Goal: Transaction & Acquisition: Book appointment/travel/reservation

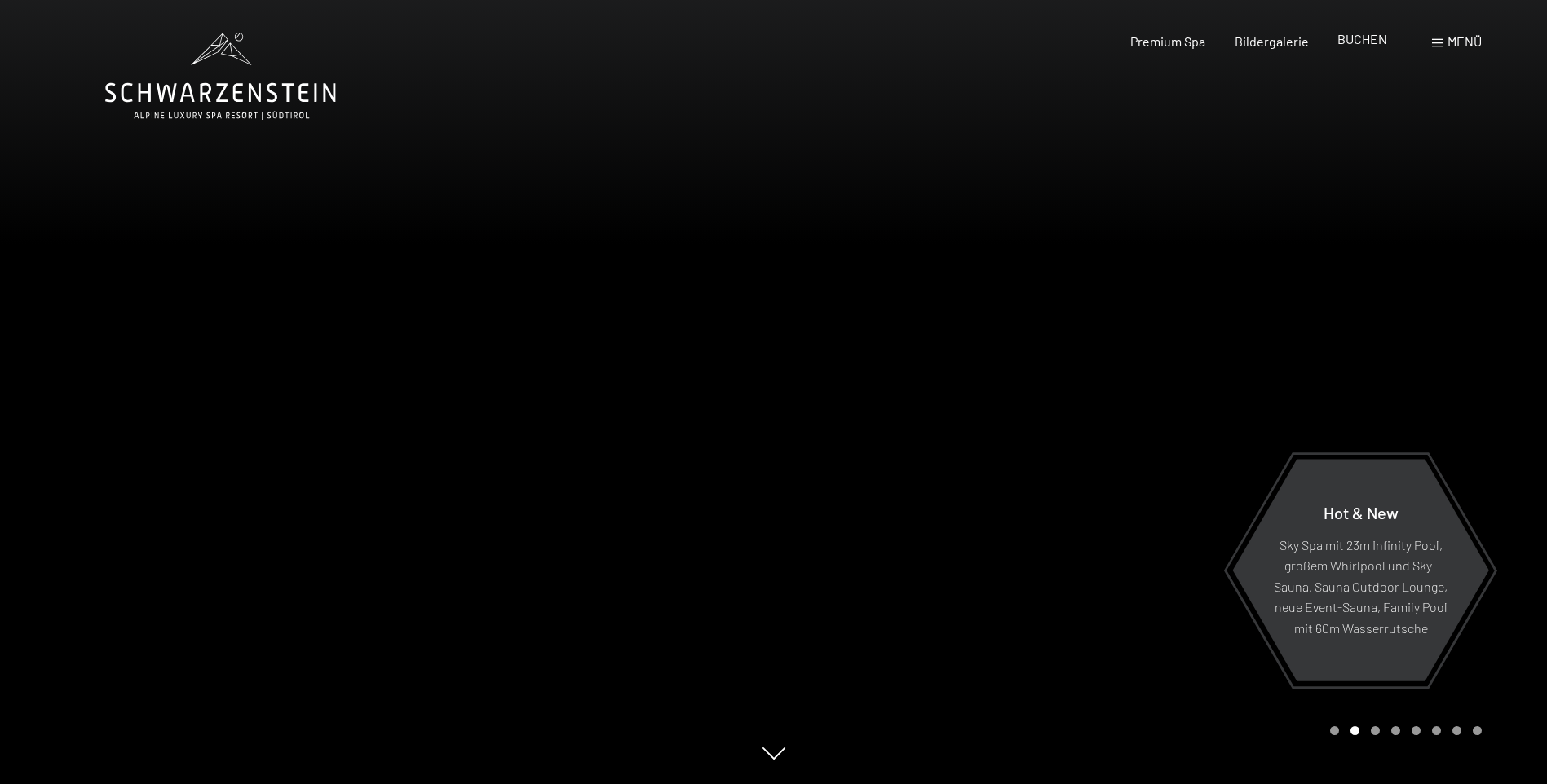
click at [1373, 39] on span "BUCHEN" at bounding box center [1362, 38] width 50 height 15
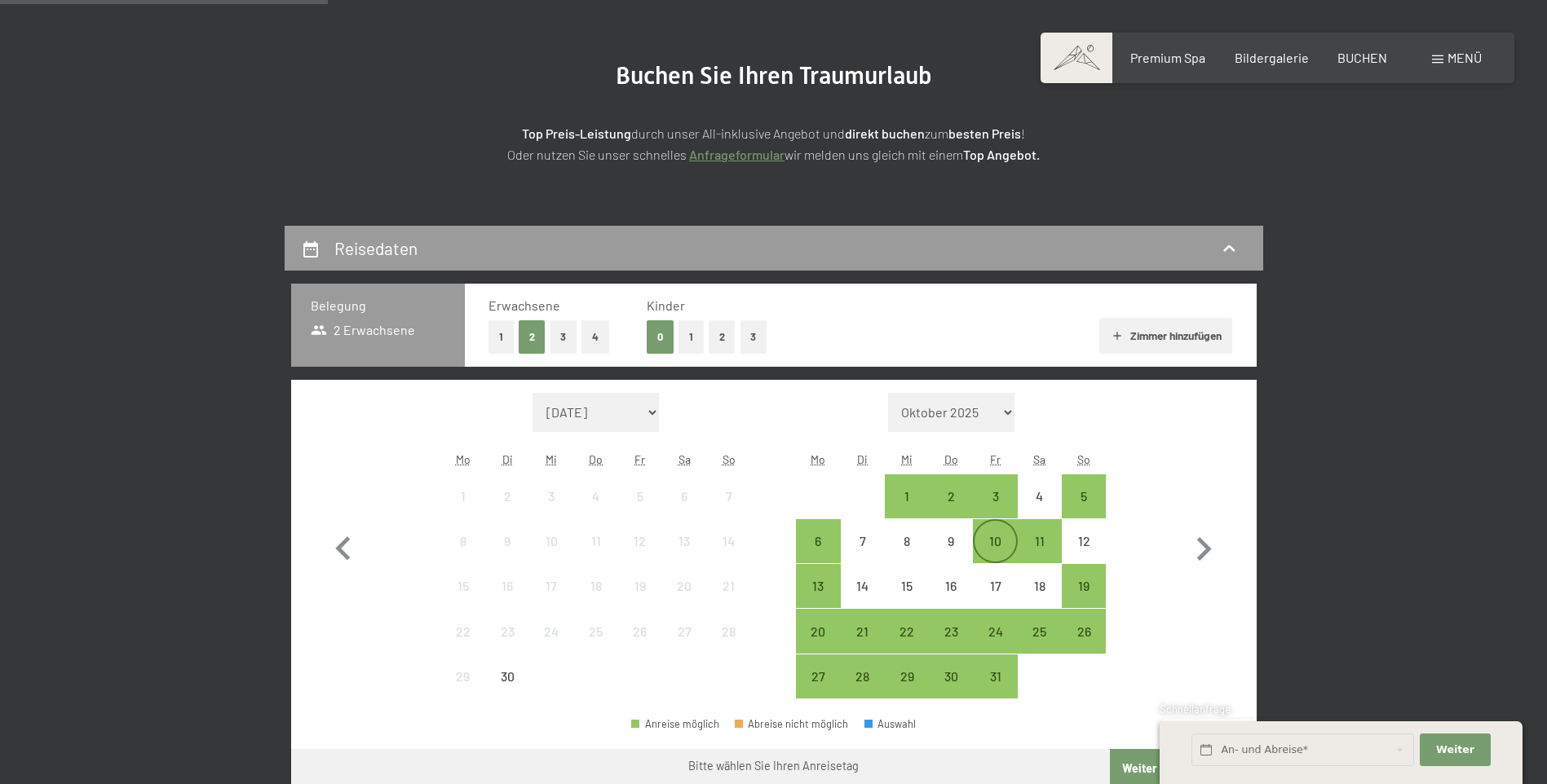
click at [1002, 541] on div "10" at bounding box center [995, 555] width 41 height 41
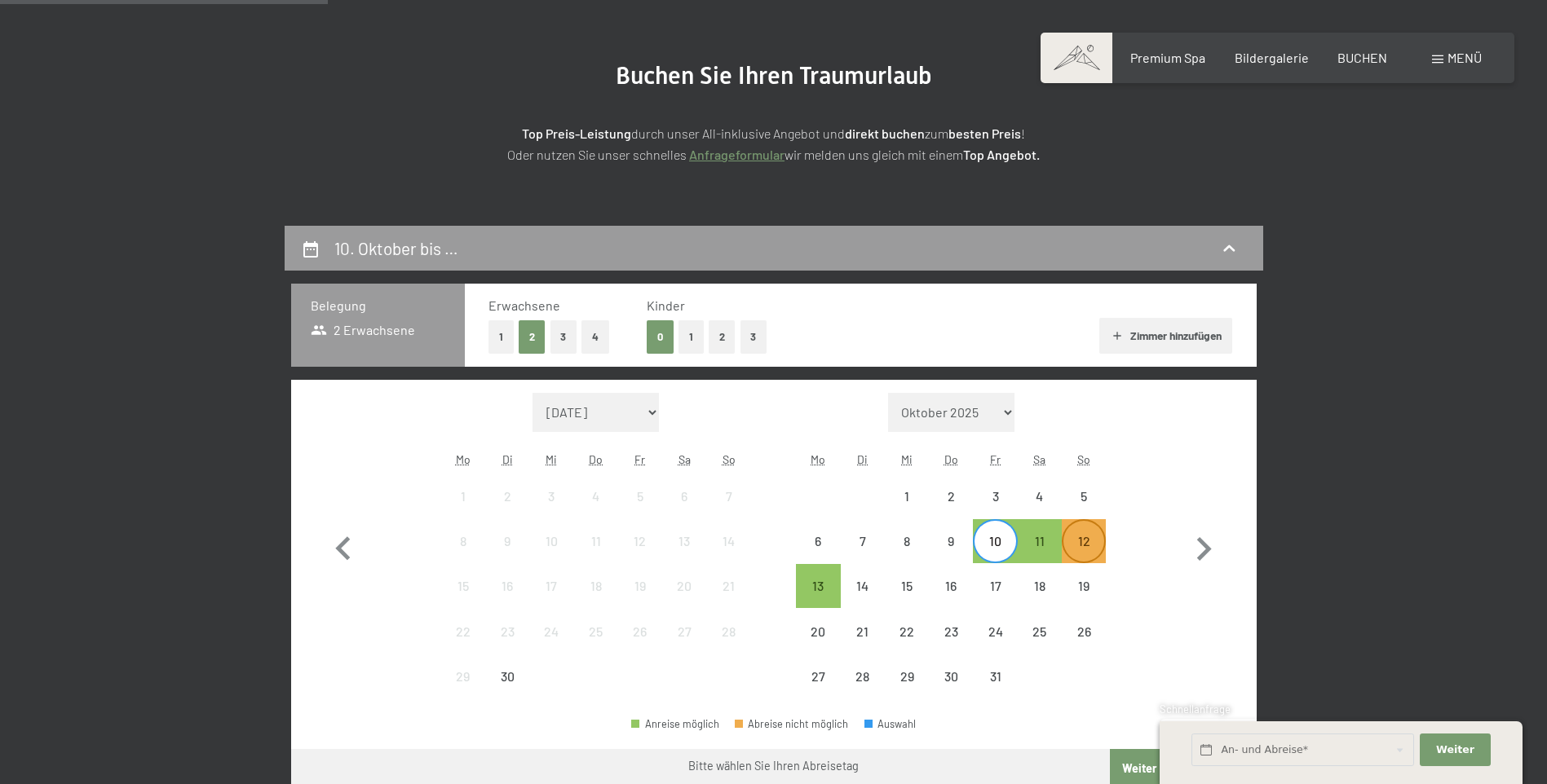
click at [1077, 543] on div "12" at bounding box center [1083, 555] width 41 height 41
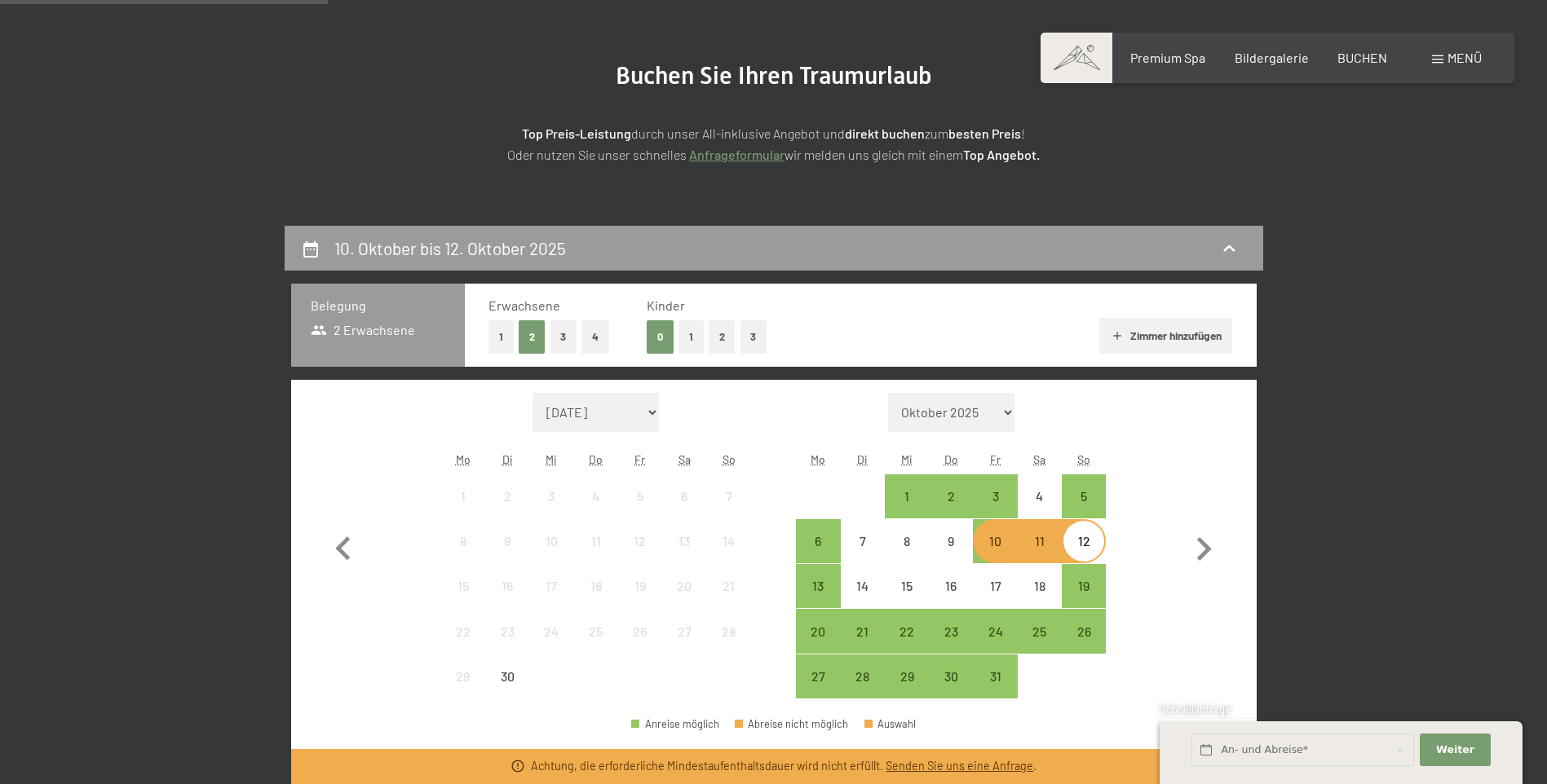
click at [1001, 549] on div "10" at bounding box center [995, 555] width 41 height 41
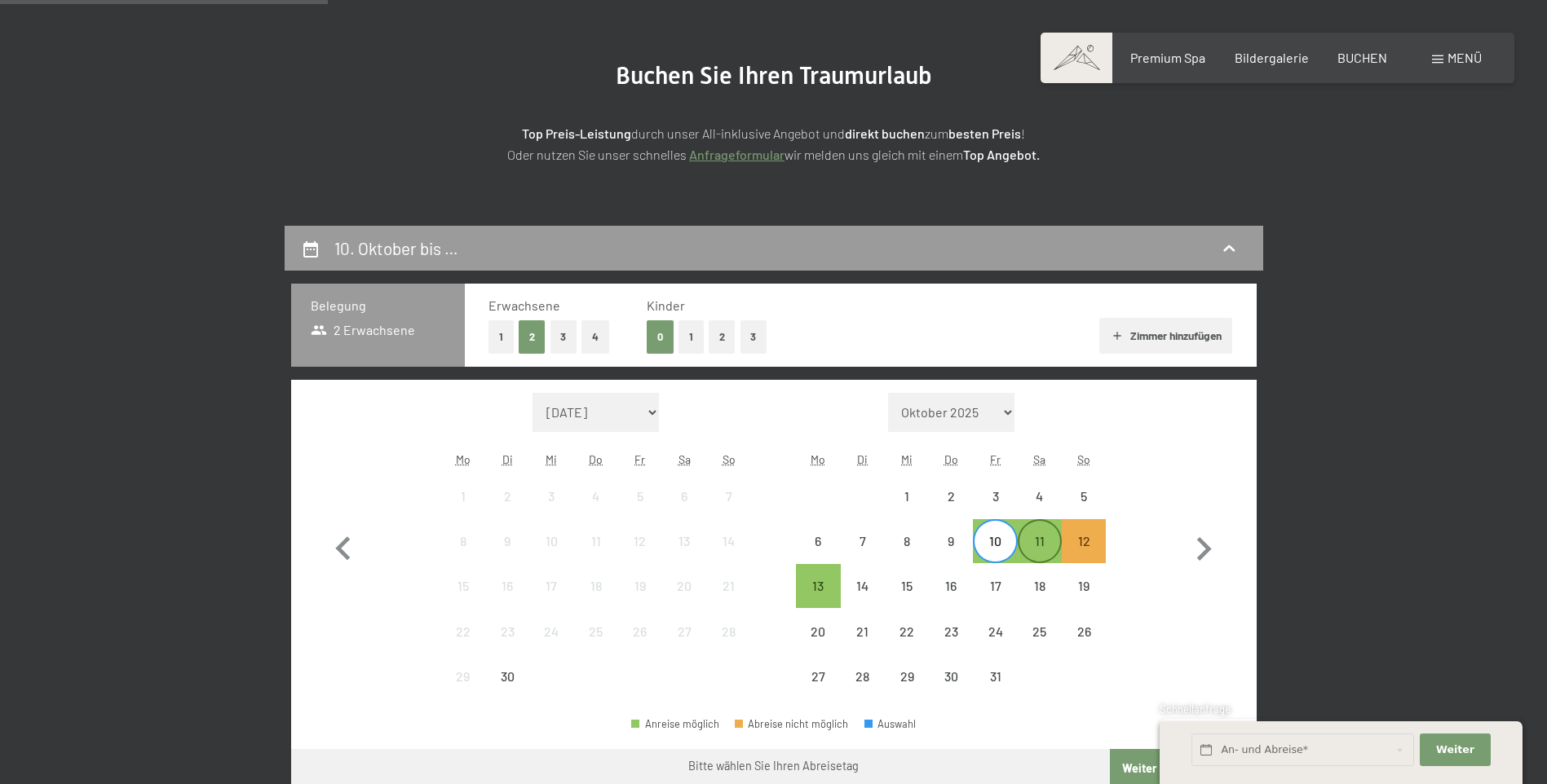
click at [1035, 549] on div "11" at bounding box center [1040, 555] width 41 height 41
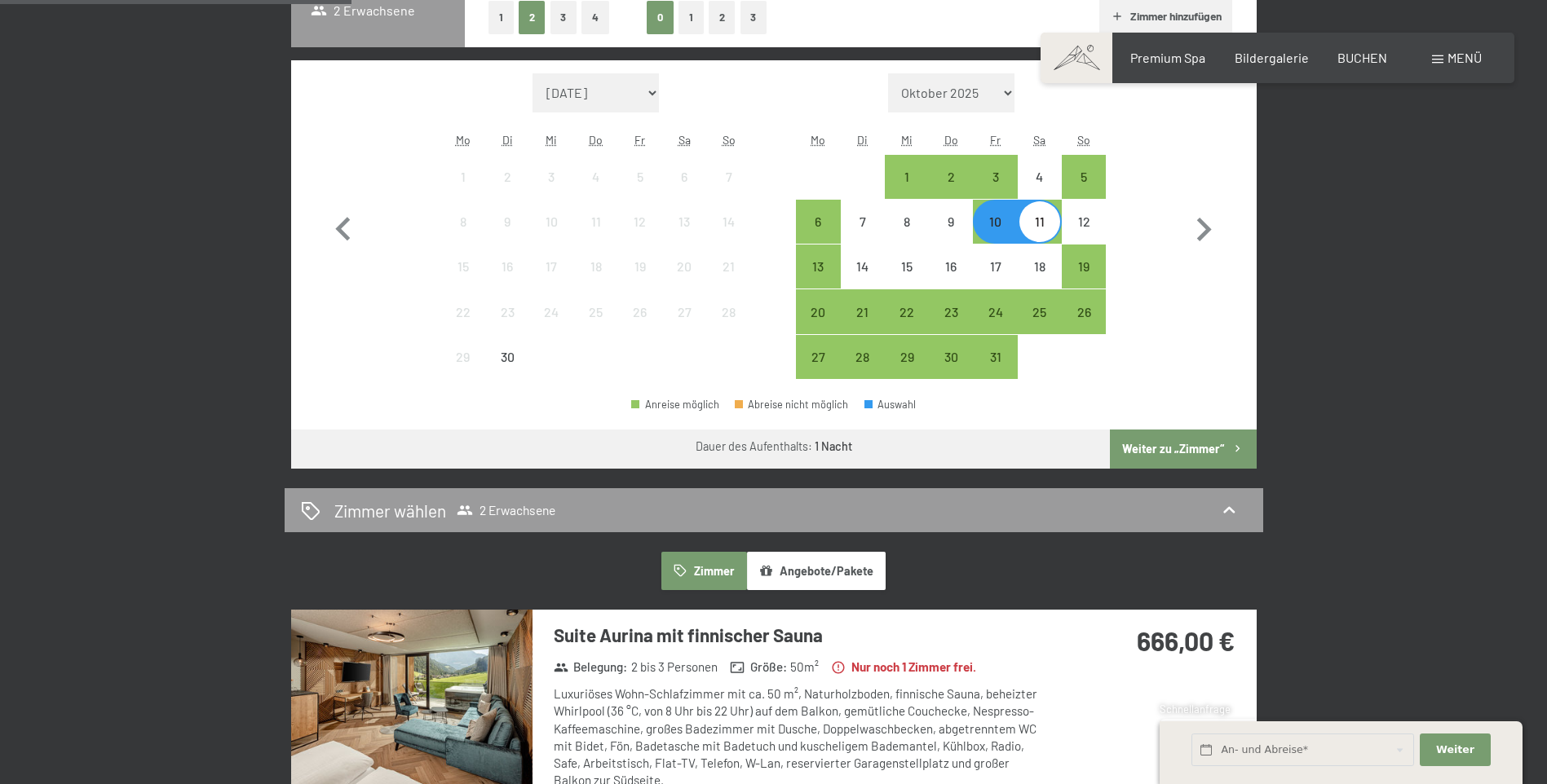
scroll to position [489, 0]
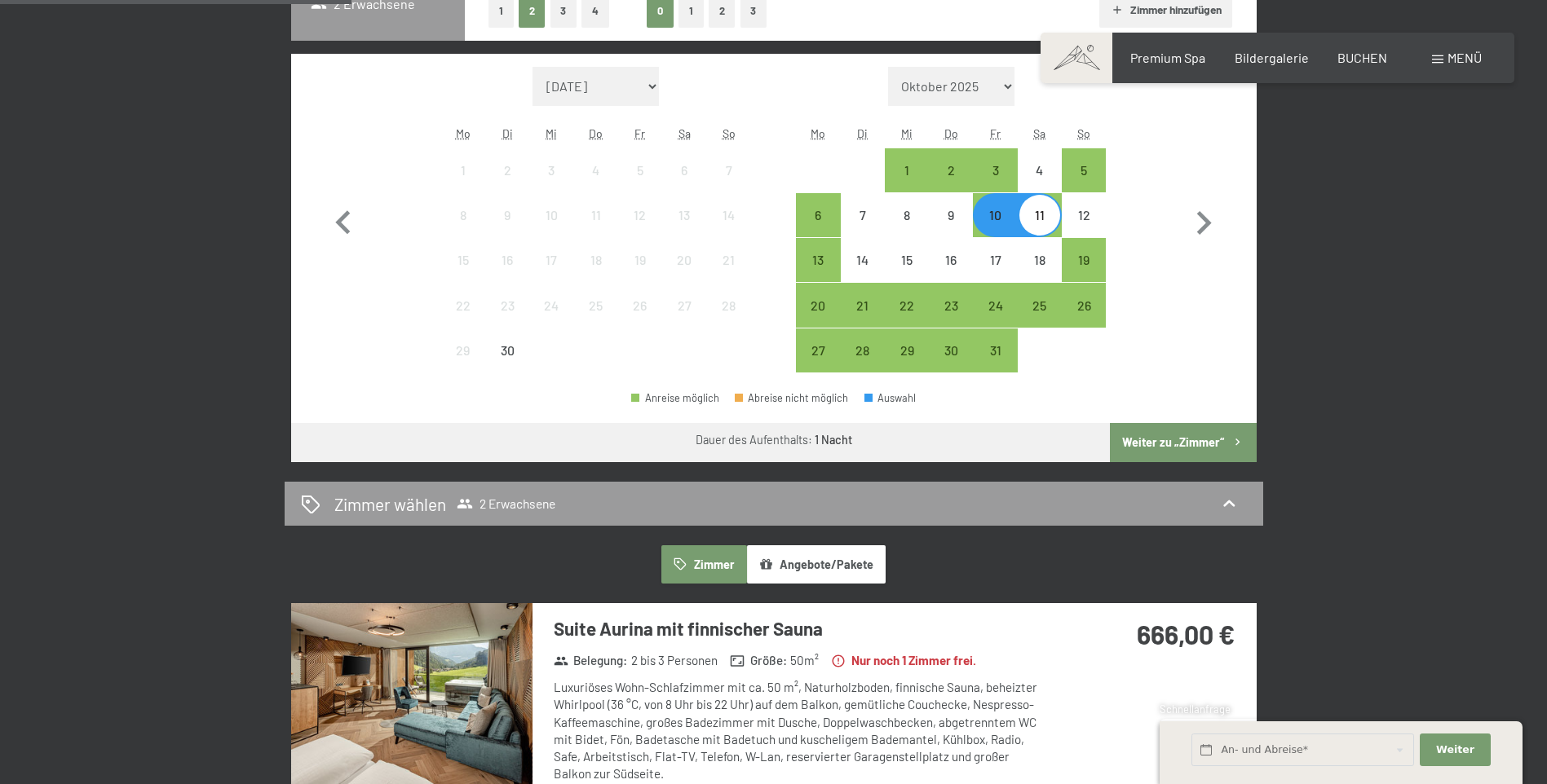
click at [1172, 442] on button "Weiter zu „Zimmer“" at bounding box center [1183, 442] width 146 height 39
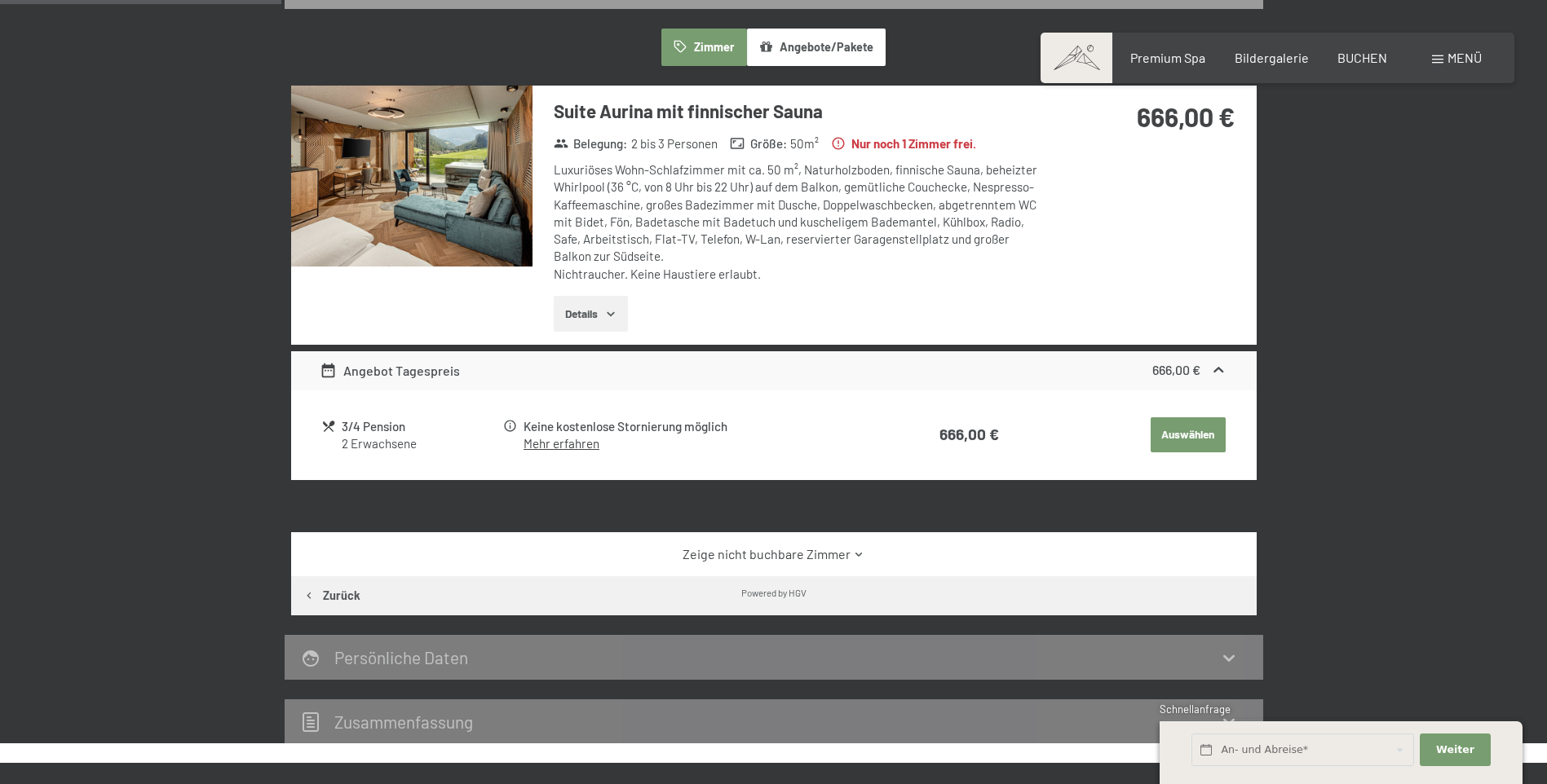
scroll to position [389, 0]
